Goal: Information Seeking & Learning: Learn about a topic

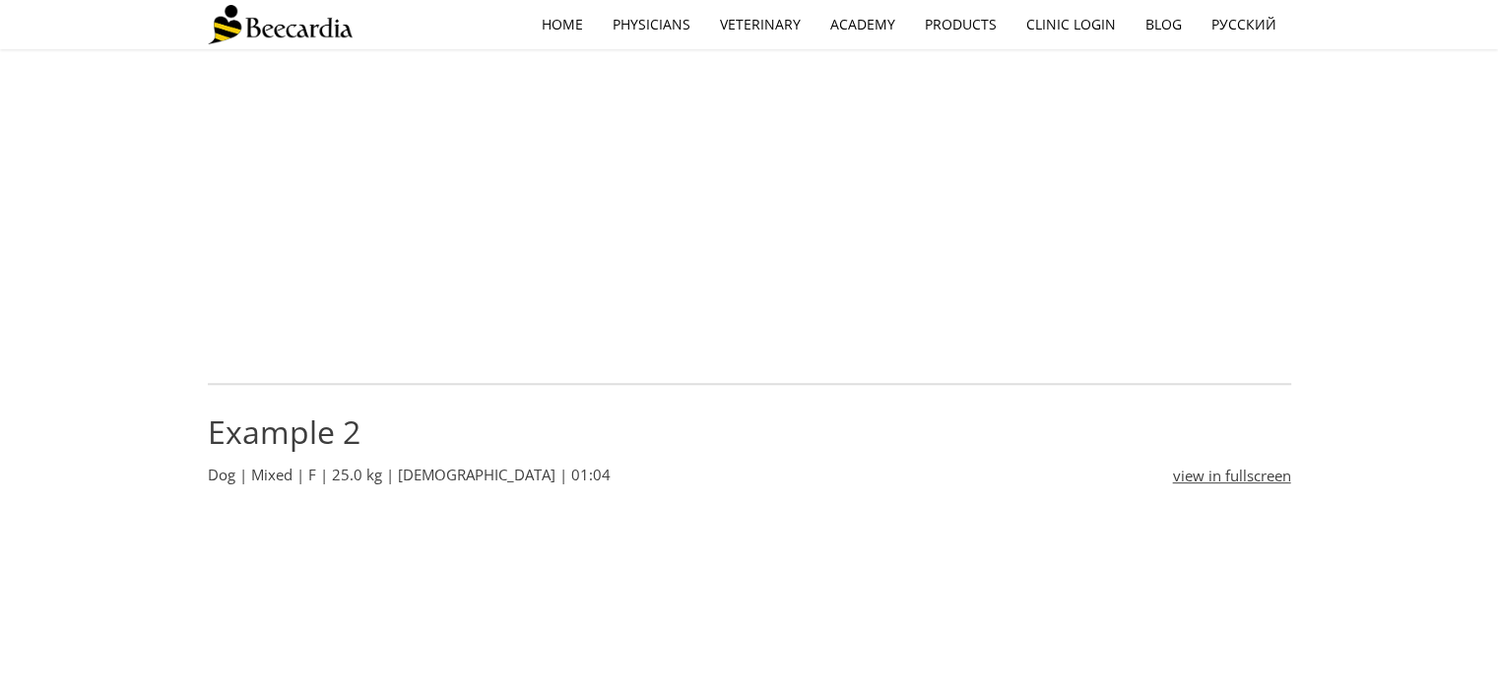
scroll to position [493, 0]
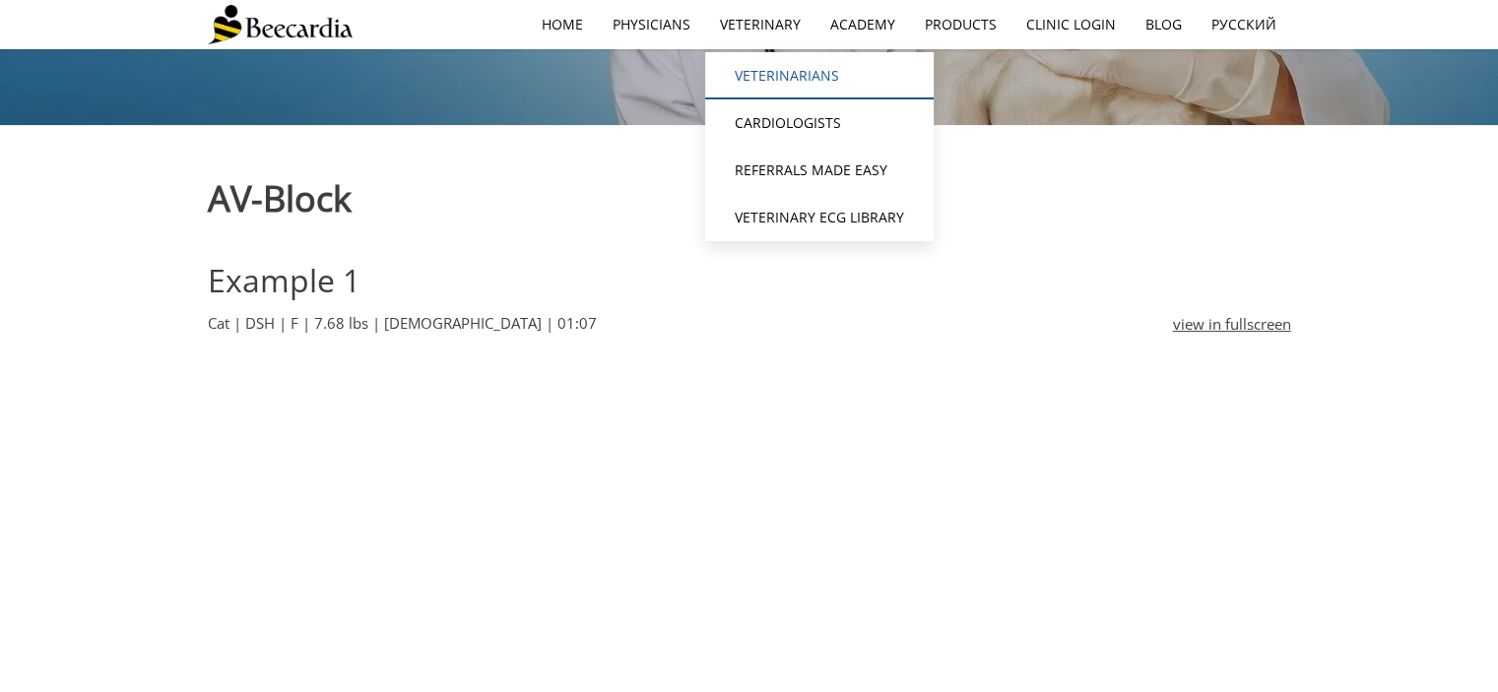
click at [792, 66] on link "Veterinarians" at bounding box center [819, 75] width 229 height 47
